Goal: Find specific page/section: Find specific page/section

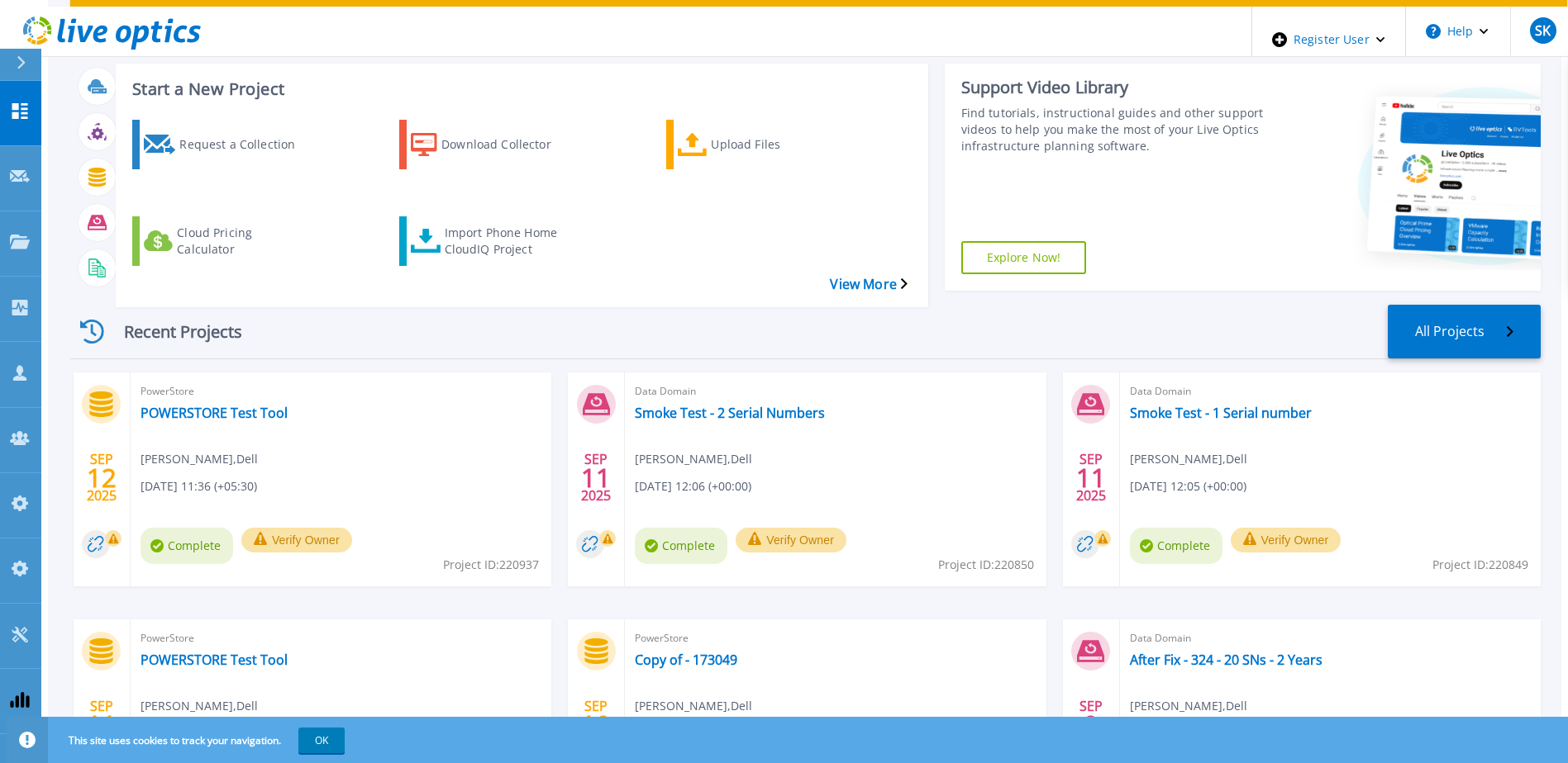
scroll to position [222, 0]
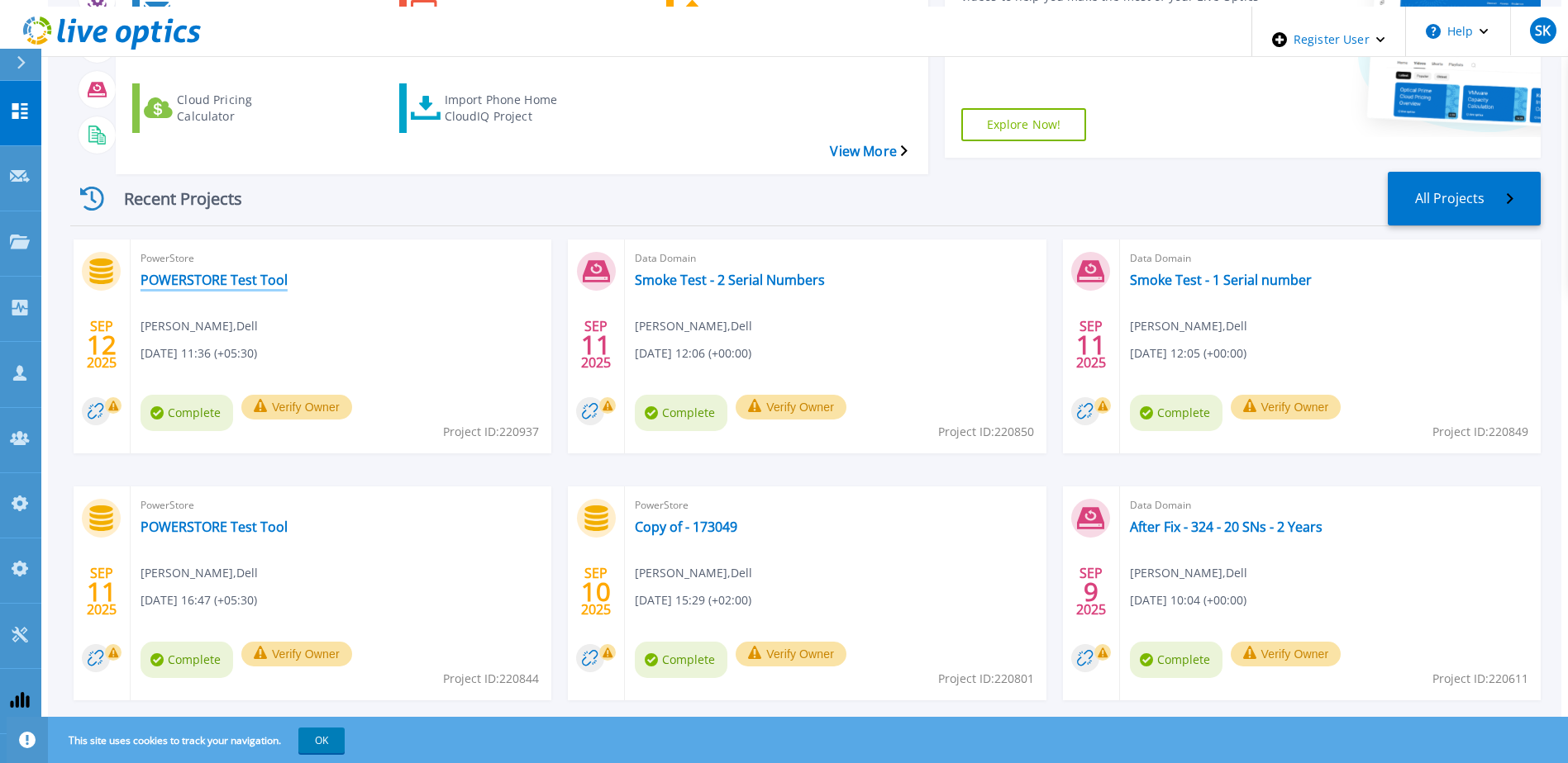
click at [200, 272] on link "POWERSTORE Test Tool" at bounding box center [214, 279] width 147 height 16
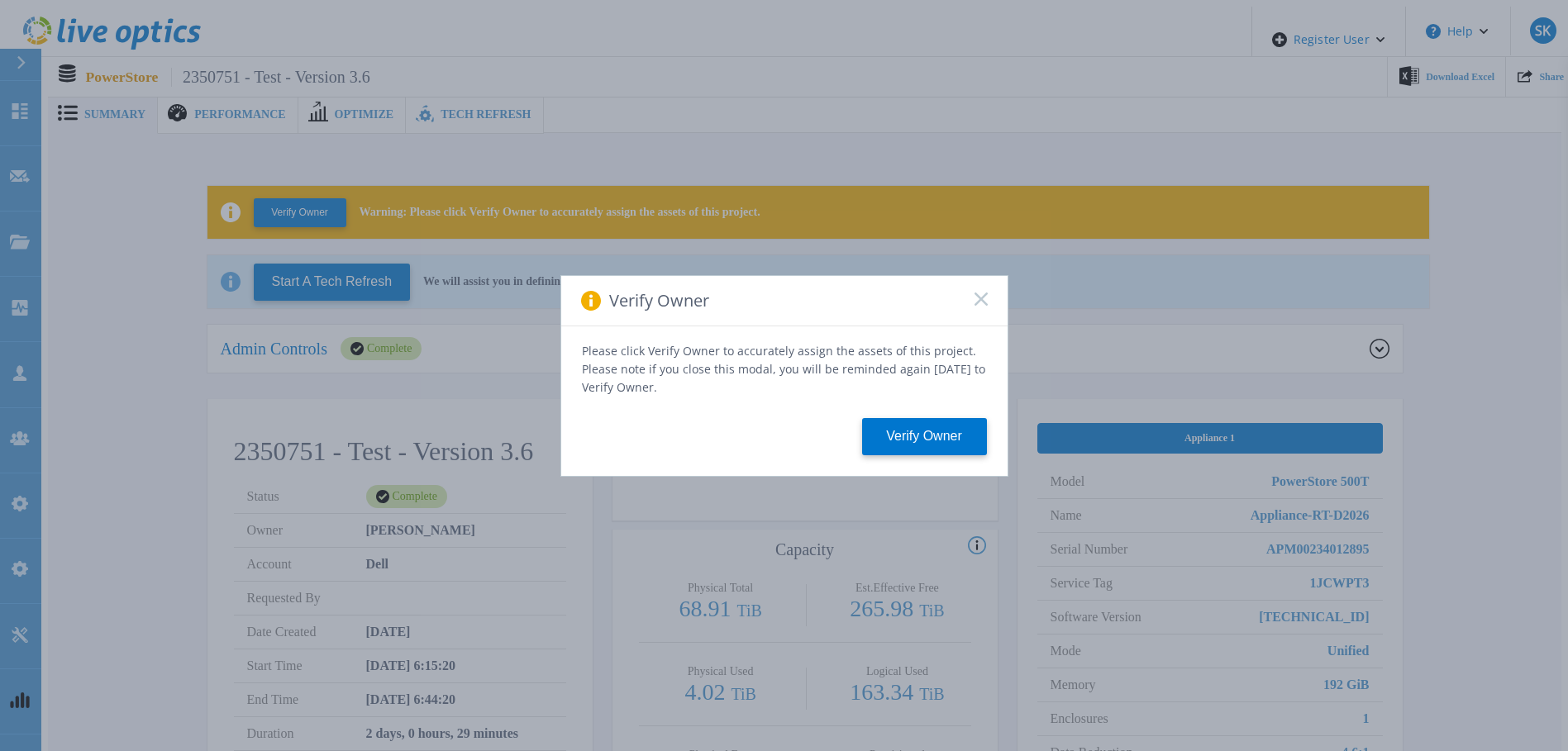
click at [977, 300] on icon at bounding box center [981, 299] width 13 height 13
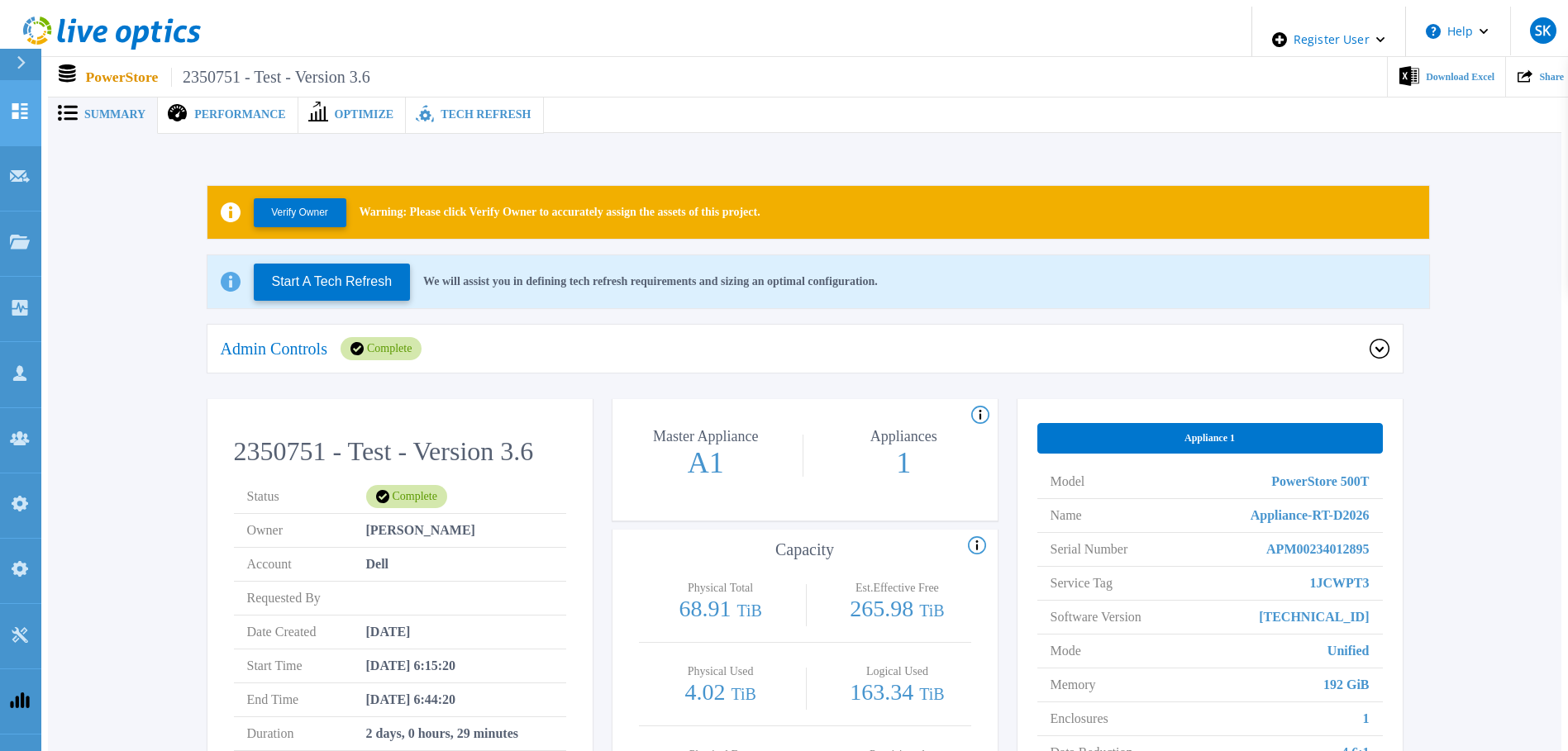
click at [28, 103] on icon at bounding box center [20, 111] width 15 height 15
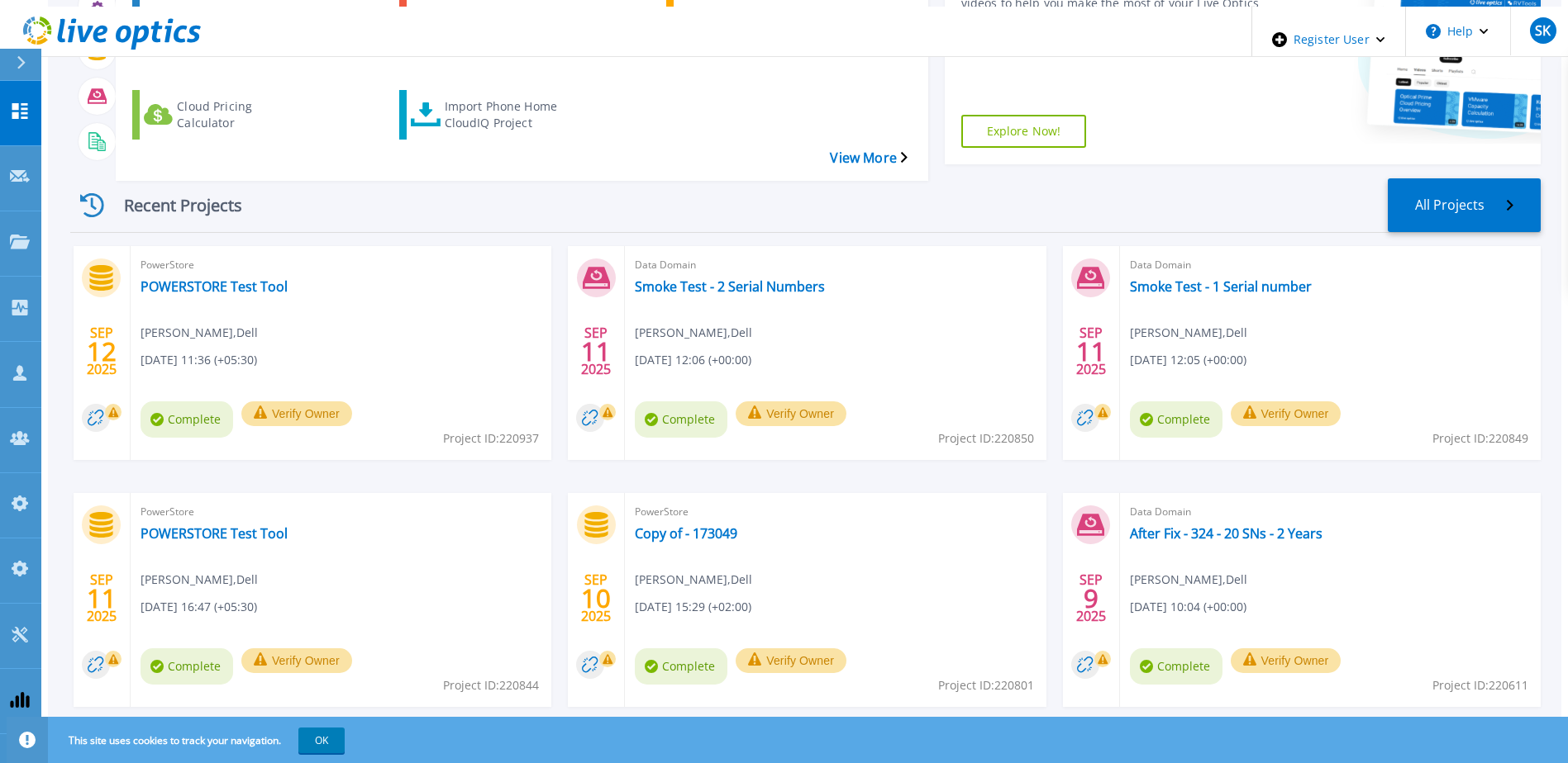
scroll to position [222, 0]
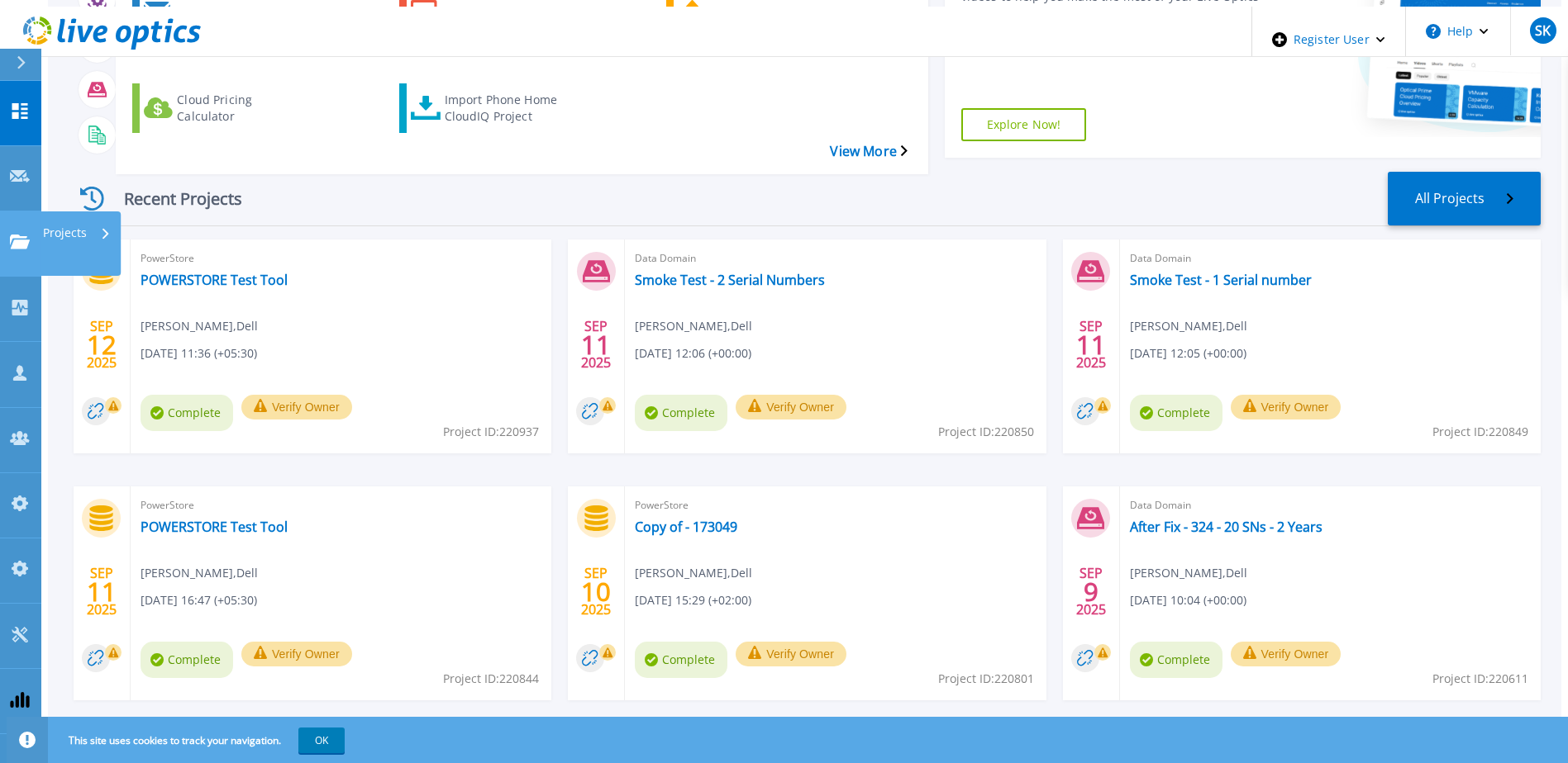
click at [0, 185] on html "Register User Help SK Dell Admin User [PERSON_NAME] [EMAIL_ADDRESS][PERSON_NAME…" at bounding box center [784, 134] width 1568 height 712
click at [27, 234] on icon at bounding box center [19, 241] width 20 height 14
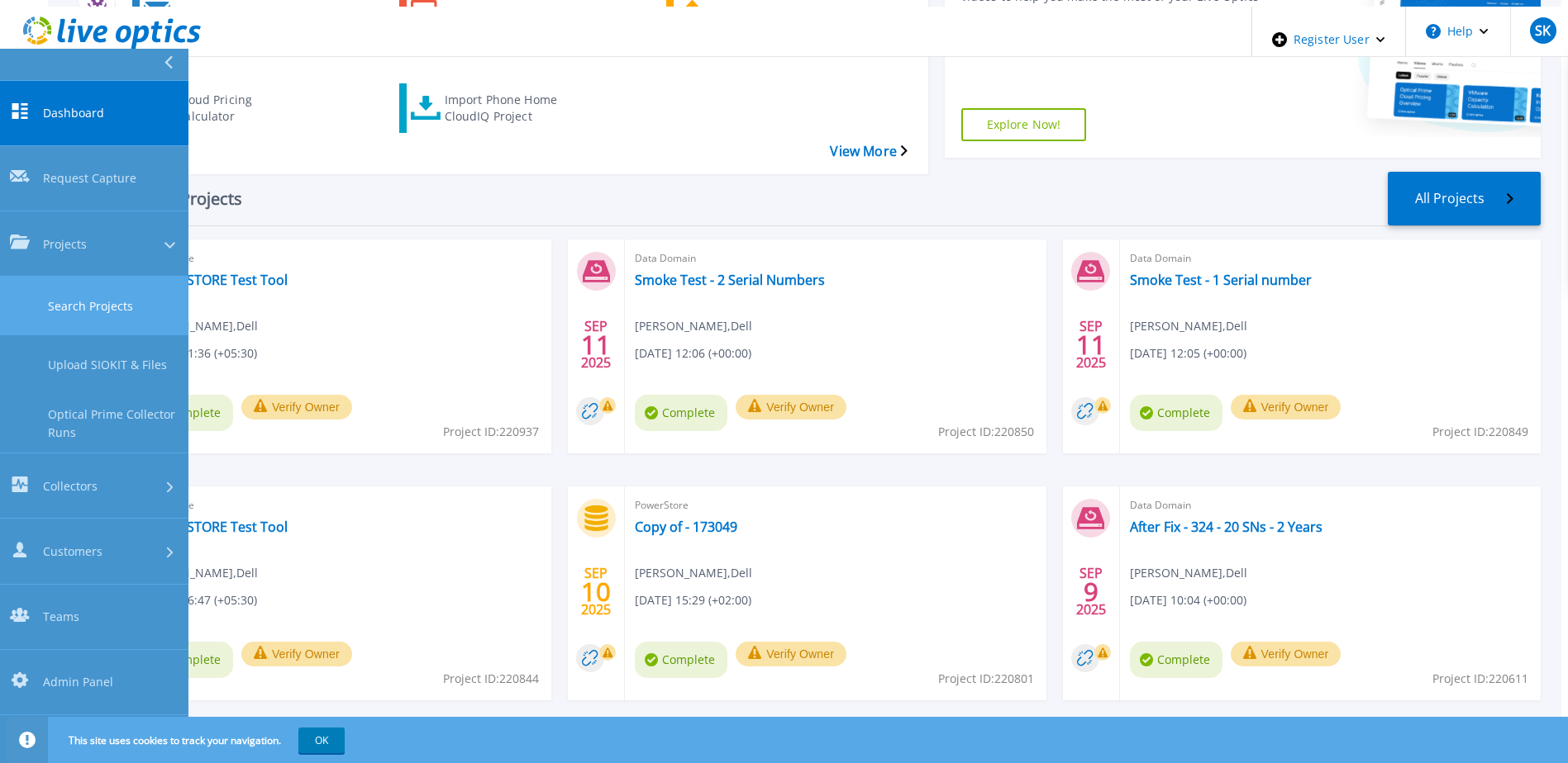
click at [126, 276] on link "Search Projects" at bounding box center [94, 305] width 188 height 58
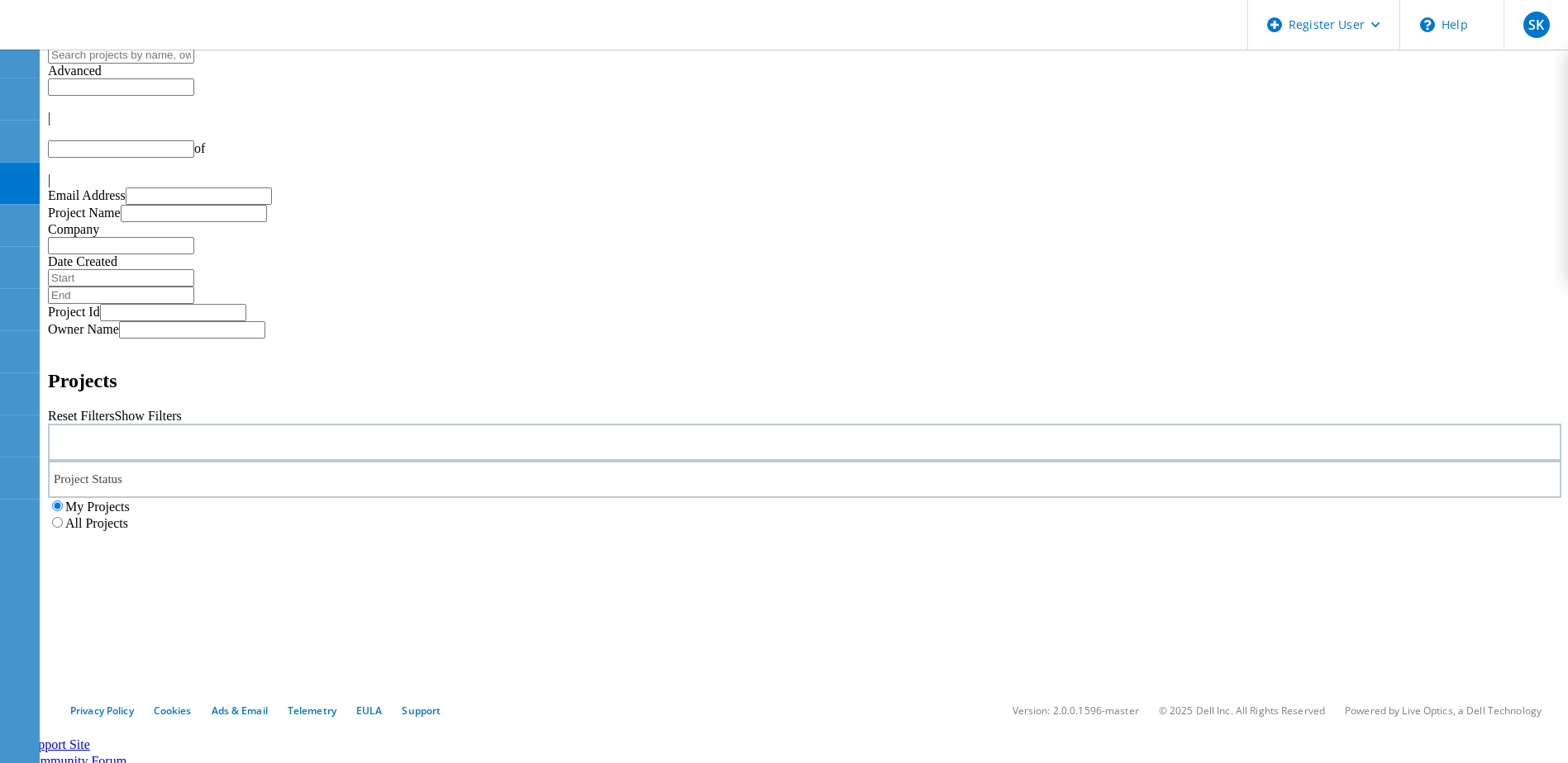
type input "1"
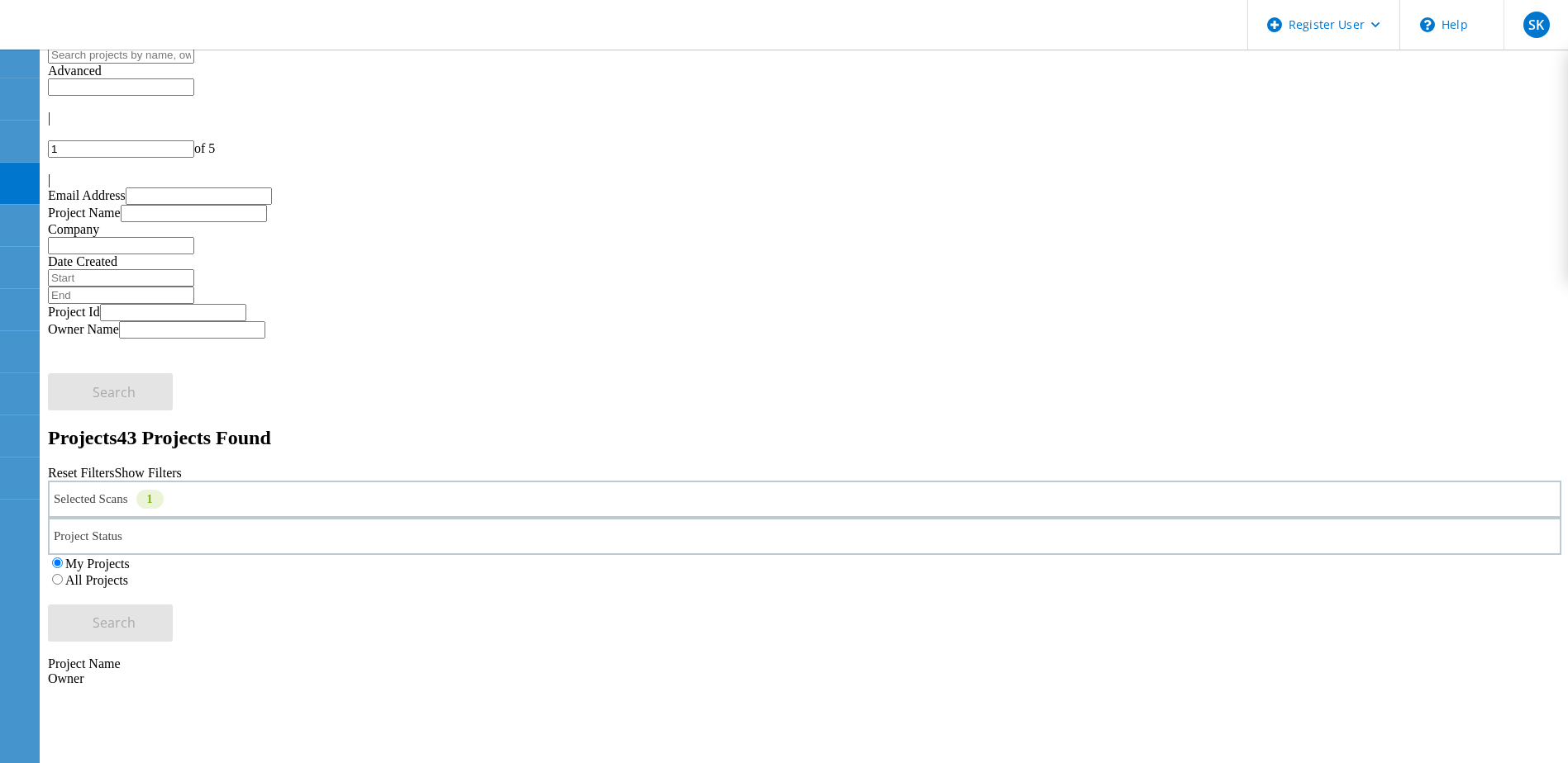
click at [449, 481] on div "Selected Scans 1" at bounding box center [805, 499] width 1513 height 37
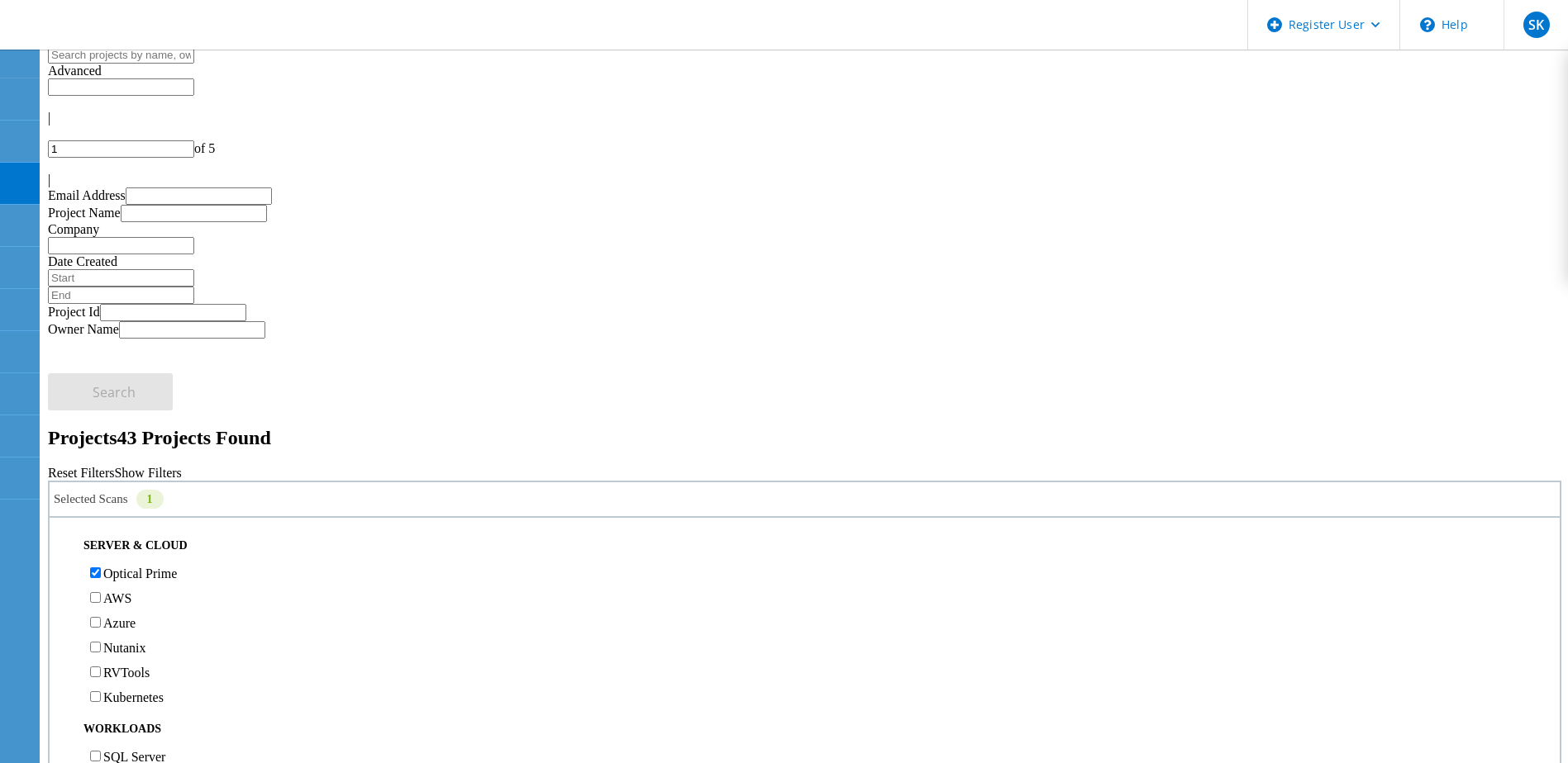
click at [123, 567] on label "Optical Prime" at bounding box center [140, 574] width 74 height 14
click at [100, 567] on input "Optical Prime" at bounding box center [95, 572] width 11 height 11
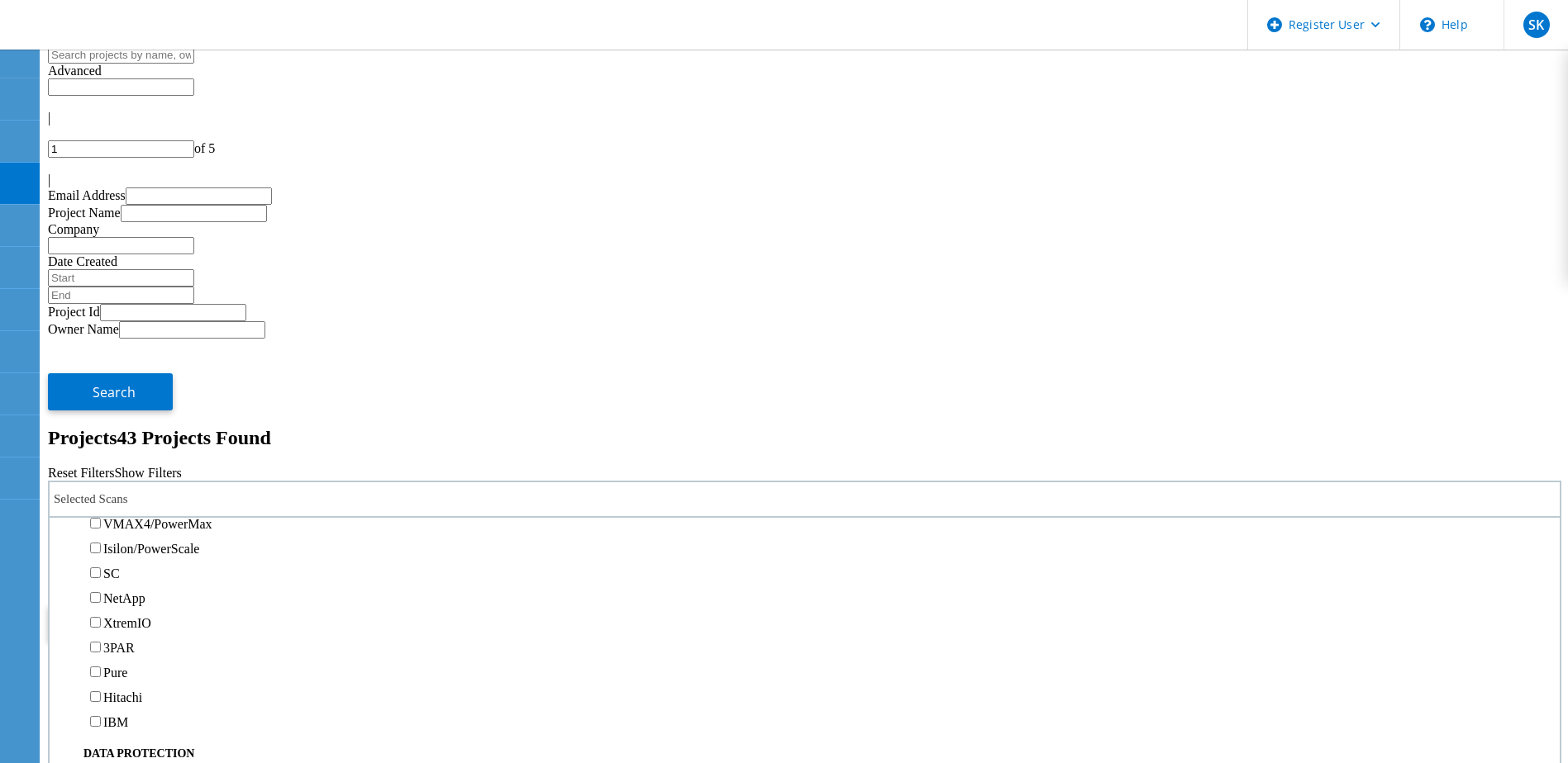
scroll to position [413, 0]
click at [166, 470] on label "PowerStore" at bounding box center [134, 477] width 62 height 14
click at [100, 471] on input "PowerStore" at bounding box center [95, 476] width 11 height 11
click at [173, 604] on button "Search" at bounding box center [110, 622] width 124 height 37
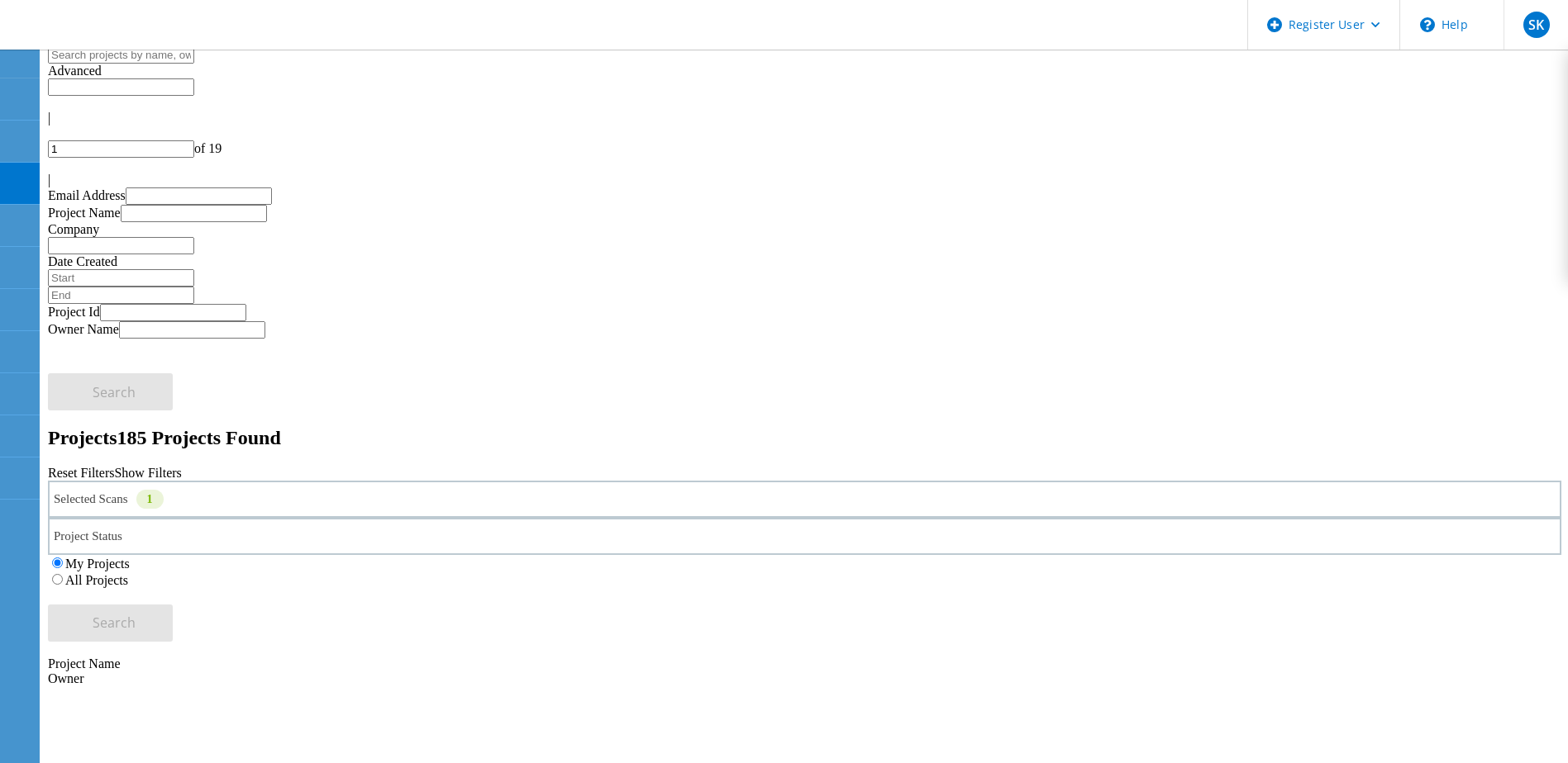
scroll to position [82, 0]
